Goal: Check status: Check status

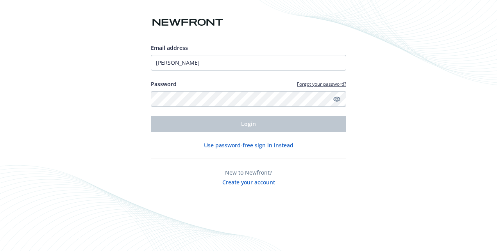
click at [229, 72] on div "Email address Salgado Password Forgot your password? Login" at bounding box center [248, 88] width 195 height 88
click at [211, 65] on input "Salgado" at bounding box center [248, 63] width 195 height 16
drag, startPoint x: 206, startPoint y: 62, endPoint x: 122, endPoint y: 62, distance: 84.3
click at [122, 62] on div "Email address Salgado Password Forgot your password? Login Use password-free si…" at bounding box center [248, 125] width 497 height 251
type input "[PERSON_NAME][EMAIL_ADDRESS][PERSON_NAME][DOMAIN_NAME]"
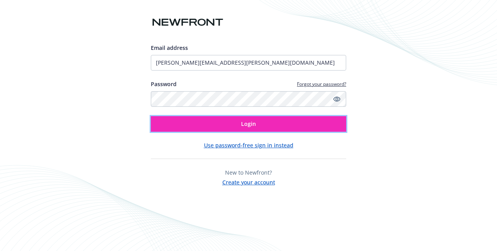
click at [223, 125] on button "Login" at bounding box center [248, 124] width 195 height 16
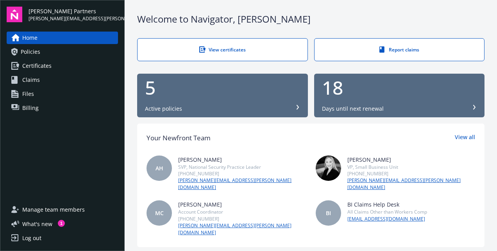
click at [235, 102] on div "5 Active policies" at bounding box center [222, 95] width 155 height 34
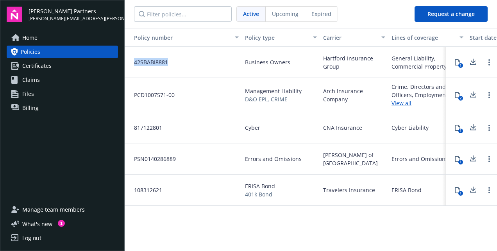
drag, startPoint x: 170, startPoint y: 66, endPoint x: 133, endPoint y: 68, distance: 37.6
click at [133, 68] on div "42SBABI8881" at bounding box center [183, 62] width 117 height 31
drag, startPoint x: 133, startPoint y: 68, endPoint x: 171, endPoint y: 69, distance: 37.9
click at [171, 69] on div "42SBABI8881" at bounding box center [183, 62] width 117 height 31
click at [260, 233] on div "Policy number Policy type Carrier Lines of coverage Start date End date Total c…" at bounding box center [311, 139] width 372 height 222
